Goal: Task Accomplishment & Management: Manage account settings

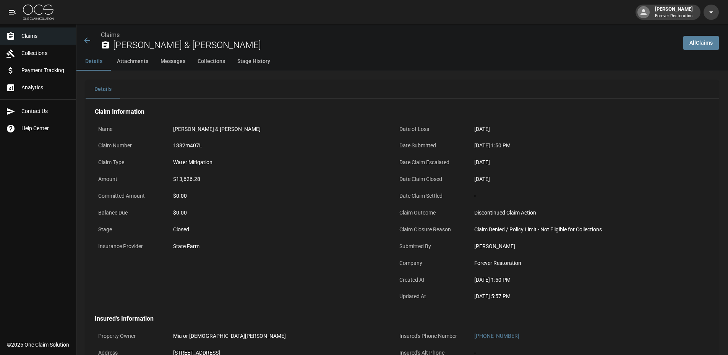
scroll to position [191, 0]
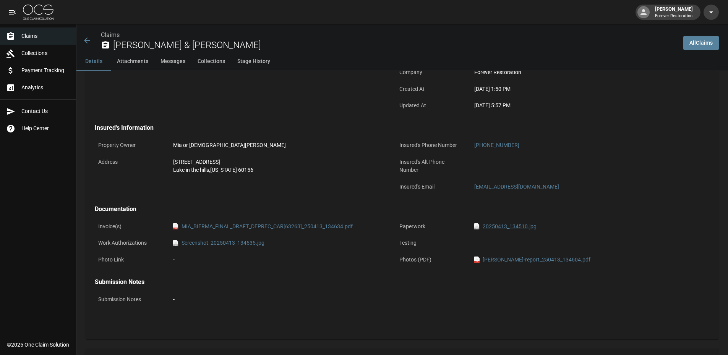
click at [524, 225] on link "jpg 20250413_134510.jpg" at bounding box center [505, 227] width 62 height 8
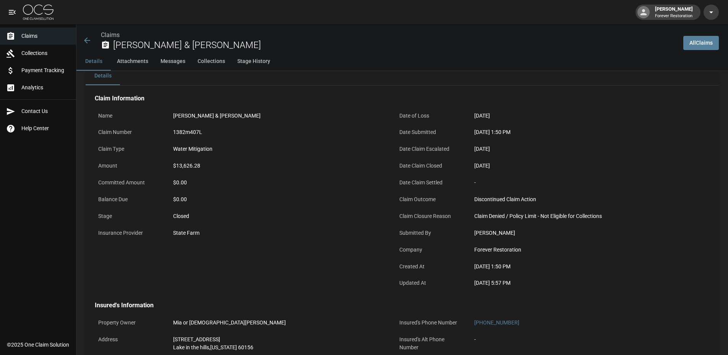
scroll to position [0, 0]
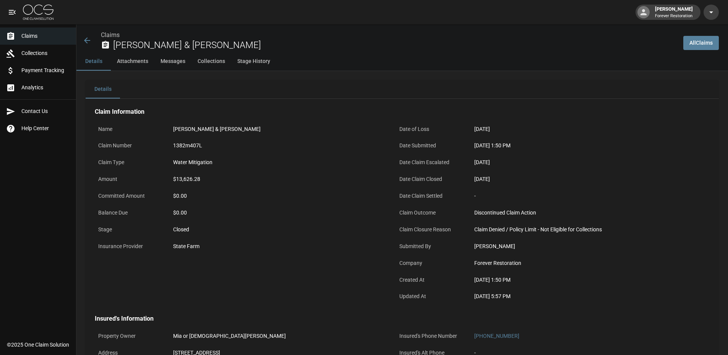
click at [162, 59] on button "Messages" at bounding box center [172, 61] width 37 height 18
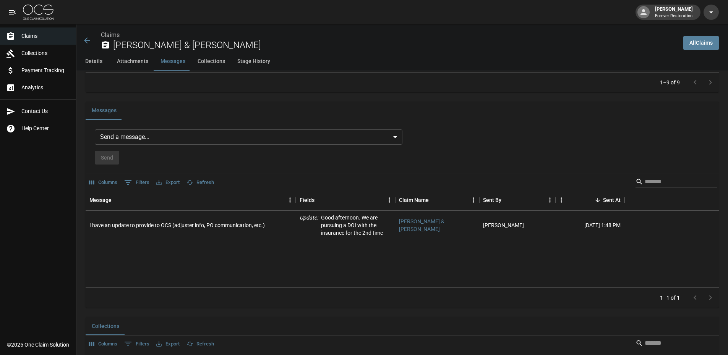
scroll to position [660, 0]
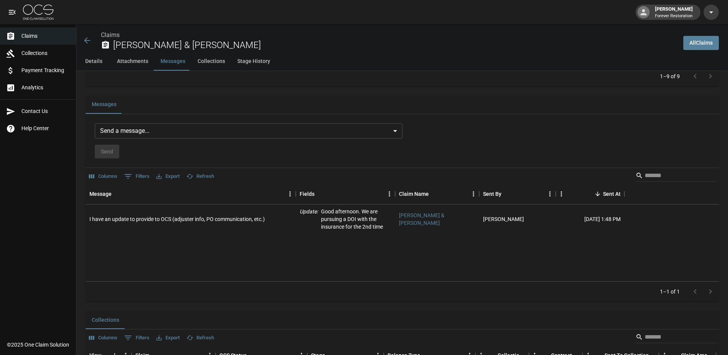
click at [95, 60] on button "Details" at bounding box center [93, 61] width 34 height 18
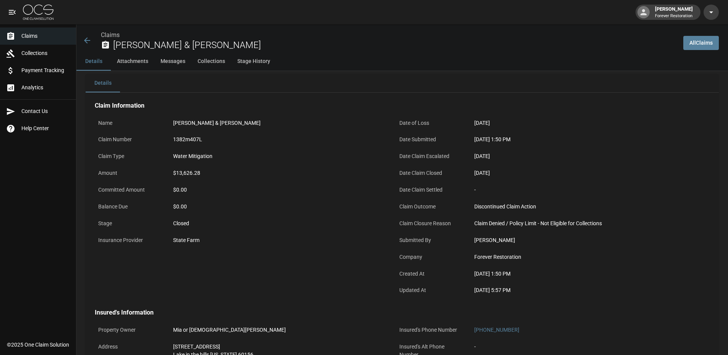
scroll to position [0, 0]
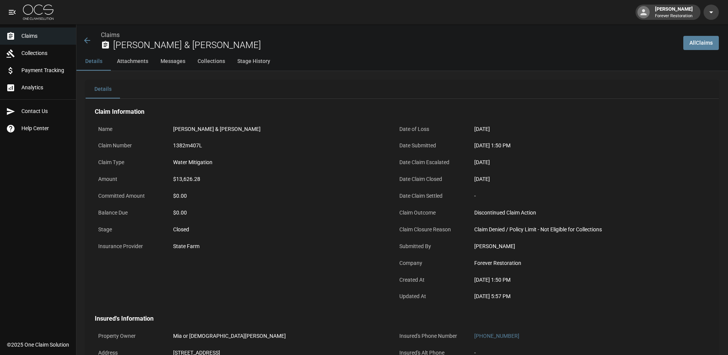
click at [132, 64] on button "Attachments" at bounding box center [133, 61] width 44 height 18
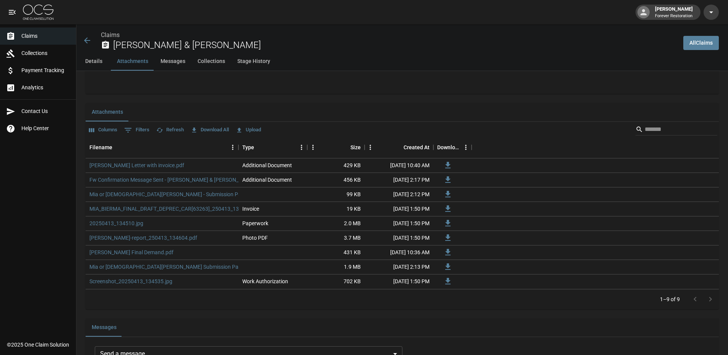
scroll to position [445, 0]
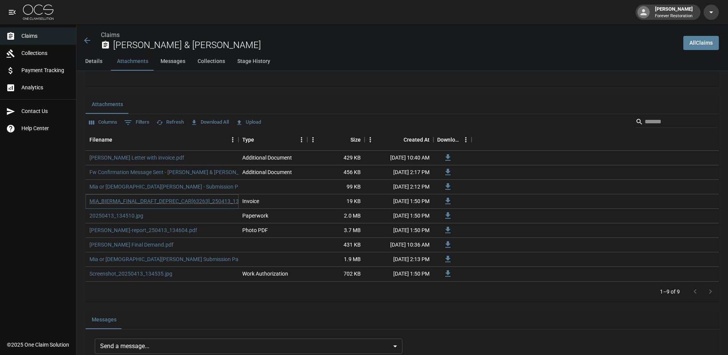
click at [177, 203] on link "MIA_BIERMA_FINAL_DRAFT_DEPREC_CAR[63263]_250413_134634.pdf" at bounding box center [174, 202] width 171 height 8
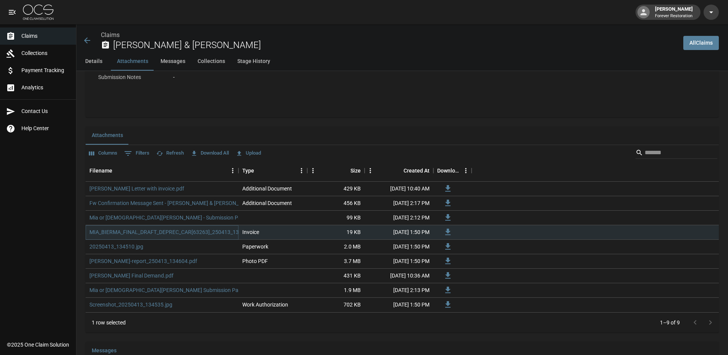
scroll to position [483, 0]
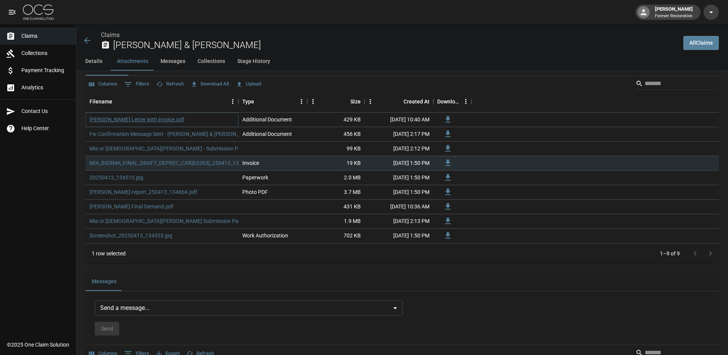
click at [130, 120] on link "[PERSON_NAME] Letter with invoice.pdf" at bounding box center [136, 120] width 95 height 8
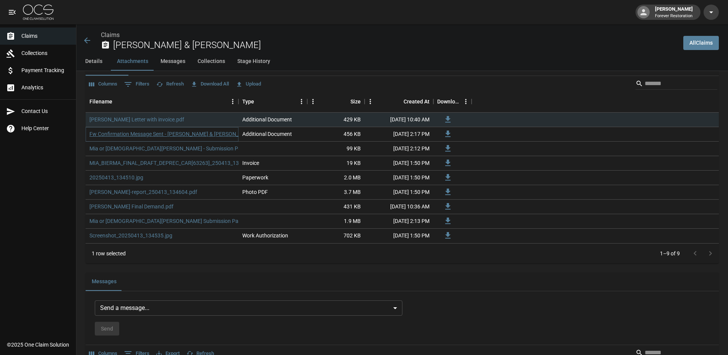
click at [137, 136] on link "Fw Confirmation Message Sent - [PERSON_NAME] & [PERSON_NAME] [1382m407L].eml" at bounding box center [193, 134] width 209 height 8
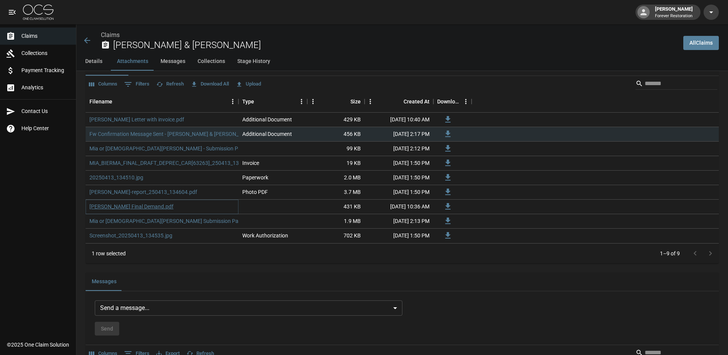
click at [128, 206] on link "[PERSON_NAME] Final Demand.pdf" at bounding box center [131, 207] width 84 height 8
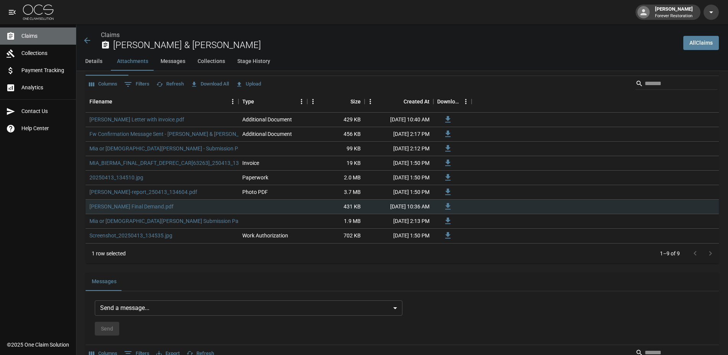
click at [20, 34] on div at bounding box center [13, 36] width 15 height 9
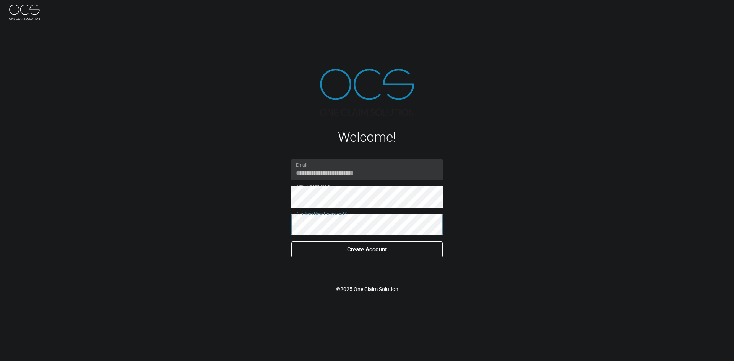
click at [260, 209] on div "**********" at bounding box center [367, 180] width 734 height 361
click at [341, 246] on button "Create Account" at bounding box center [366, 250] width 151 height 16
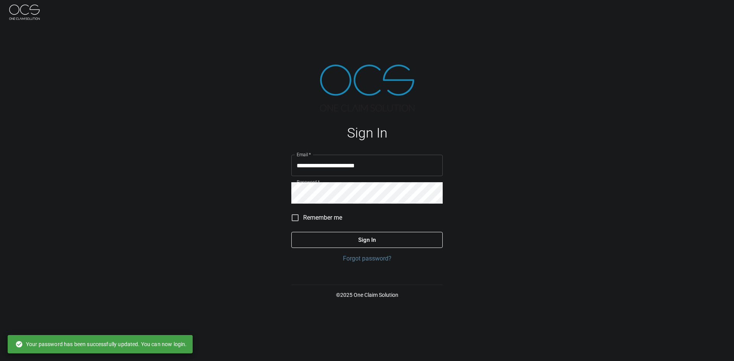
type input "**********"
click at [367, 244] on button "Sign In" at bounding box center [366, 240] width 151 height 16
